Goal: Navigation & Orientation: Find specific page/section

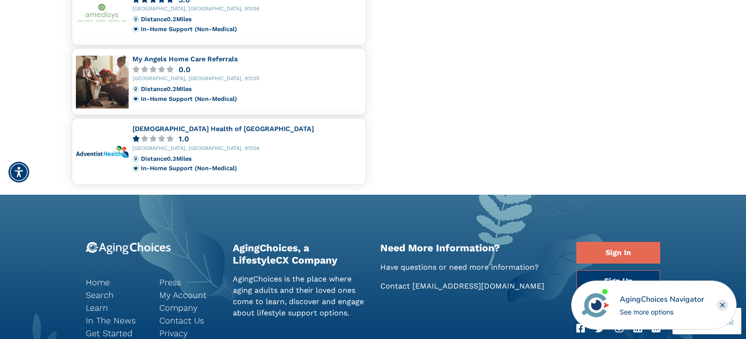
scroll to position [813, 0]
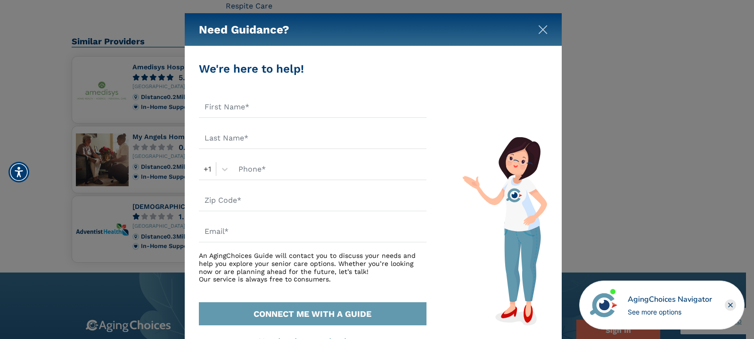
click at [541, 30] on img "Close" at bounding box center [542, 29] width 9 height 9
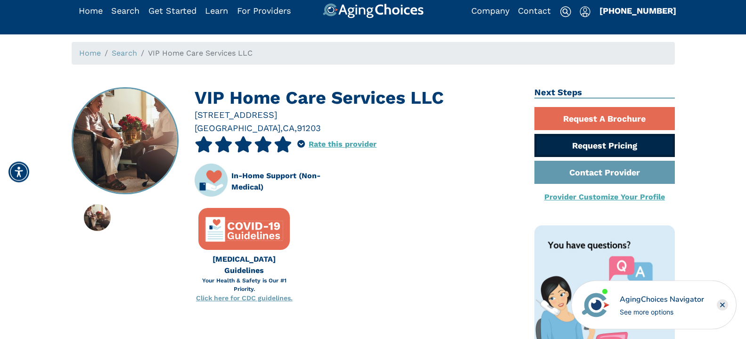
scroll to position [7, 0]
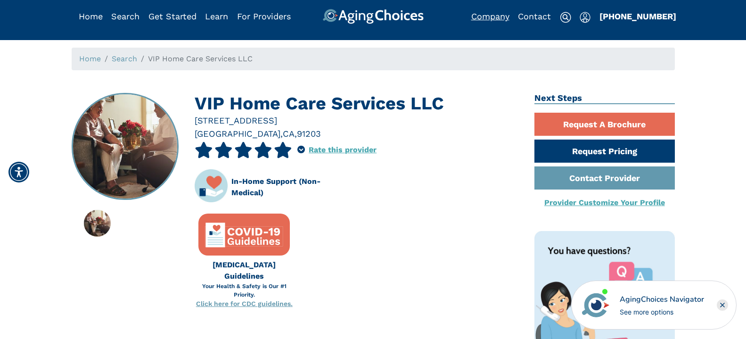
click at [493, 15] on link "Company" at bounding box center [490, 16] width 38 height 10
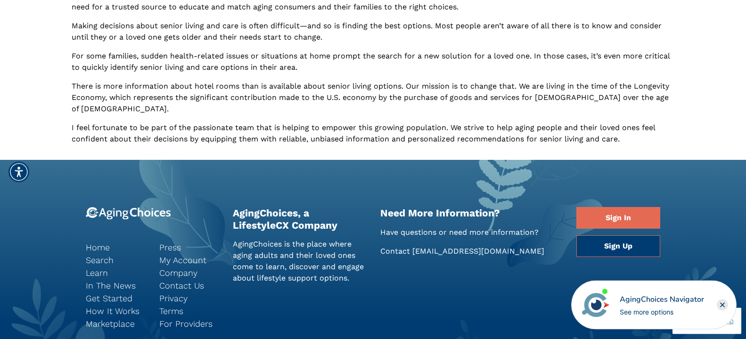
scroll to position [551, 0]
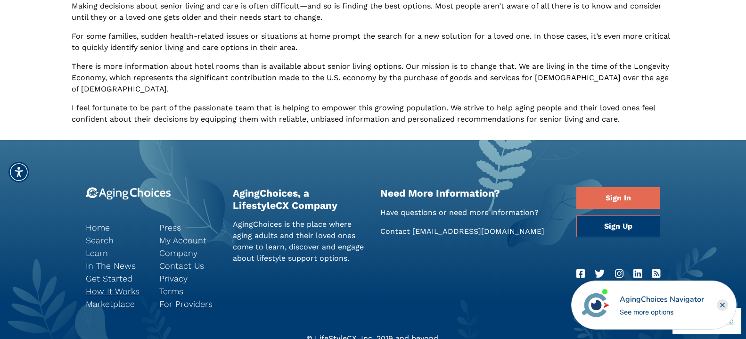
click at [120, 285] on link "How It Works" at bounding box center [115, 291] width 59 height 13
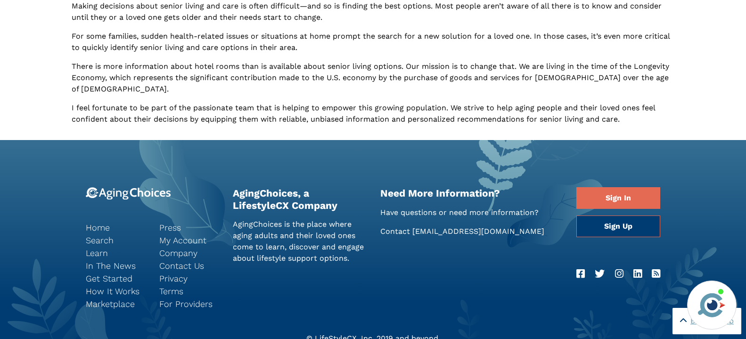
scroll to position [551, 0]
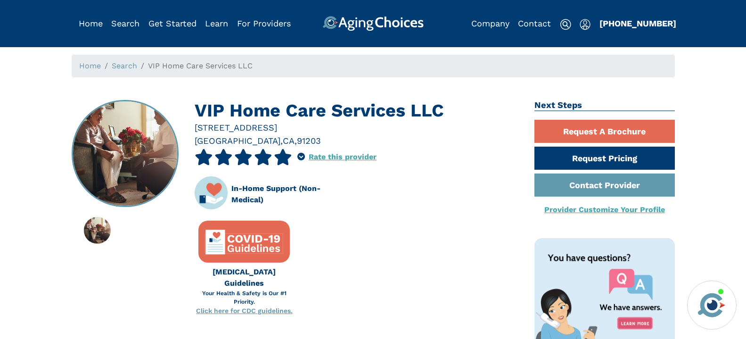
scroll to position [7, 0]
